Goal: Register for event/course

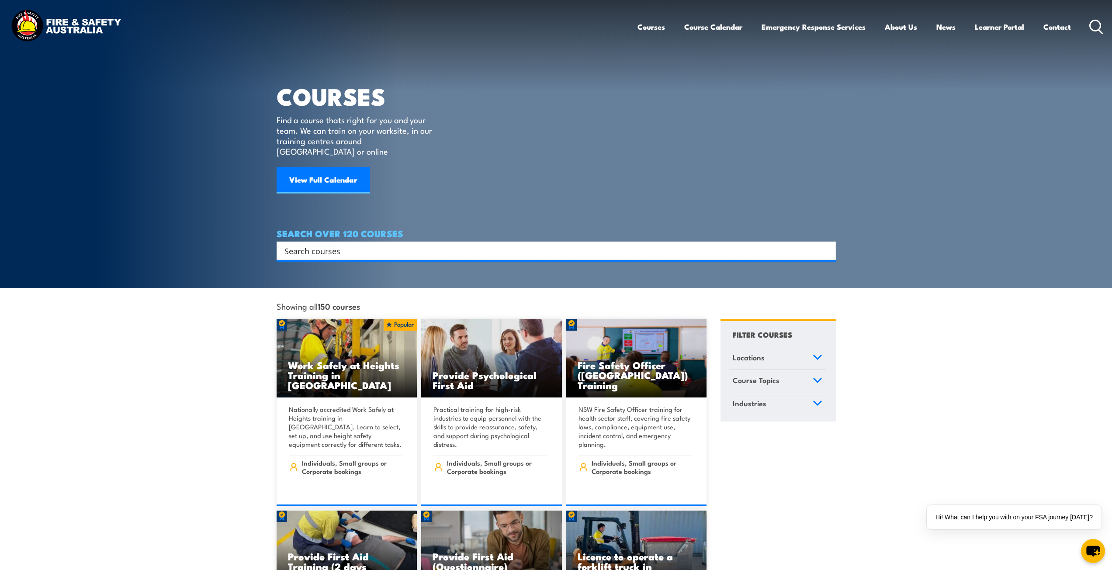
click at [820, 375] on link "Course Topics" at bounding box center [777, 381] width 97 height 23
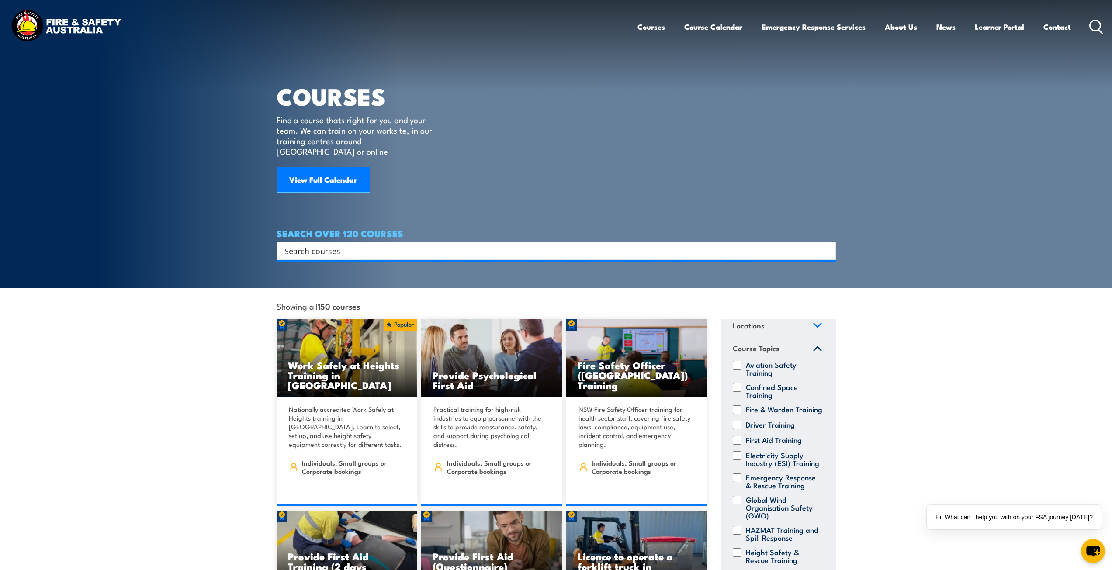
scroll to position [55, 0]
click at [739, 474] on input "Emergency Response & Rescue Training" at bounding box center [737, 478] width 9 height 9
checkbox input "true"
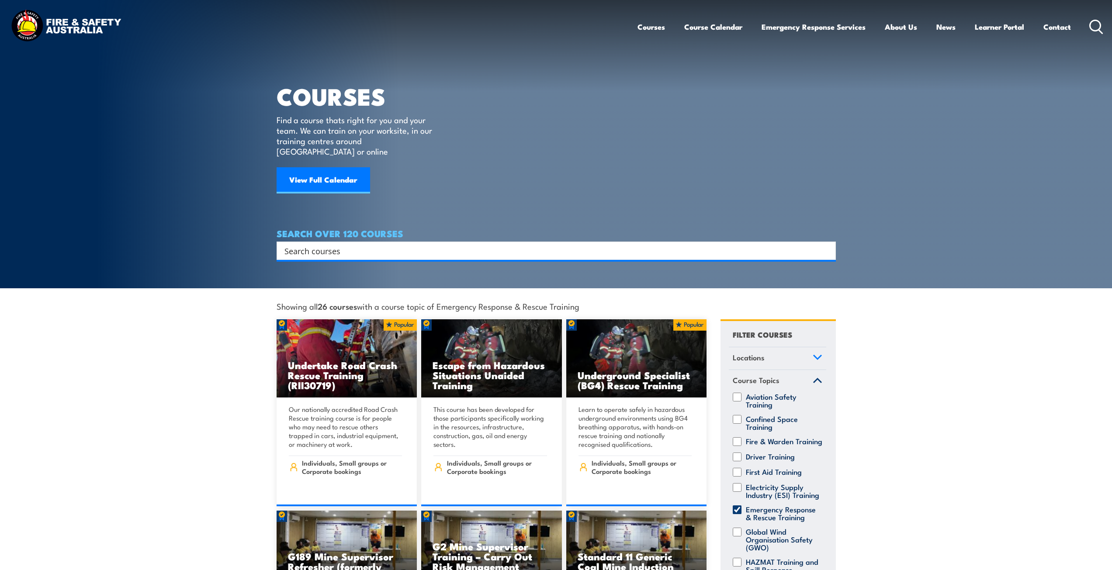
click at [799, 350] on link "Locations" at bounding box center [777, 358] width 97 height 23
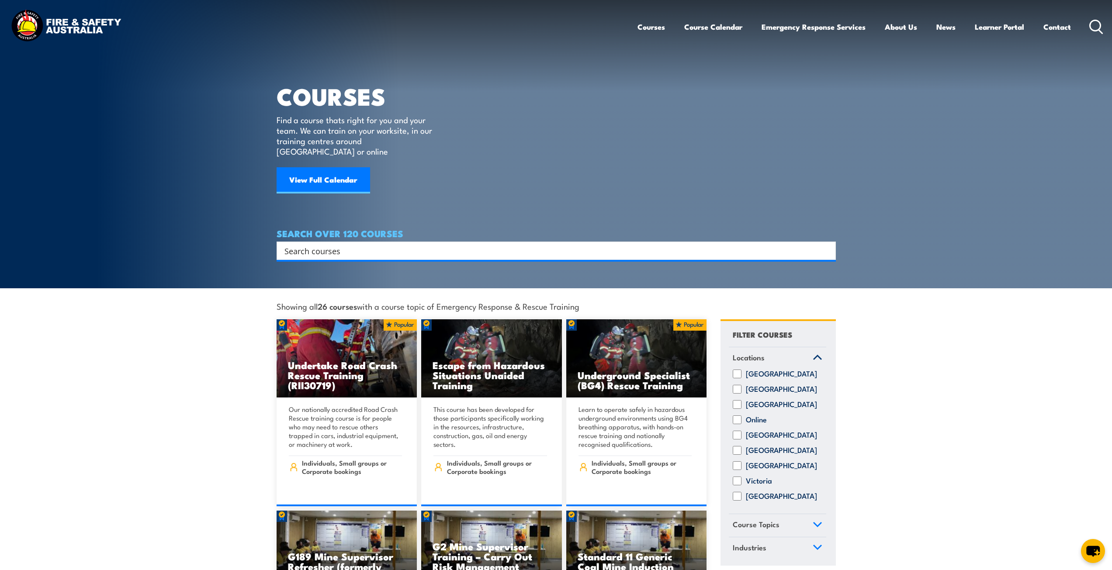
click at [739, 432] on input "[GEOGRAPHIC_DATA]" at bounding box center [737, 435] width 9 height 9
checkbox input "true"
